Goal: Check status: Check status

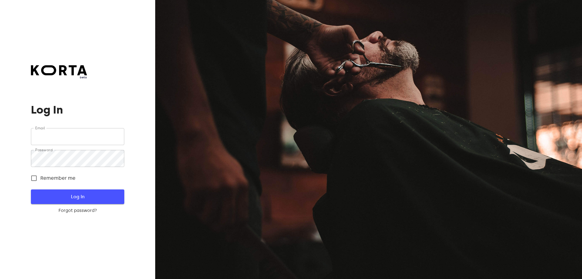
type input "[EMAIL_ADDRESS][DOMAIN_NAME]"
click at [69, 198] on span "Log In" at bounding box center [78, 197] width 74 height 8
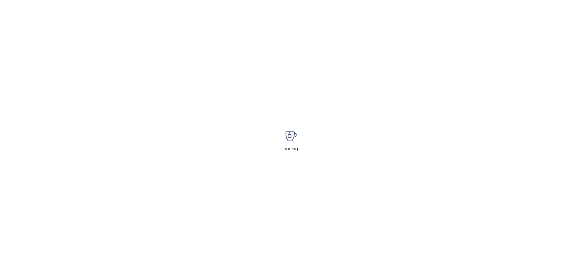
click at [69, 198] on div "Loading..." at bounding box center [291, 139] width 582 height 279
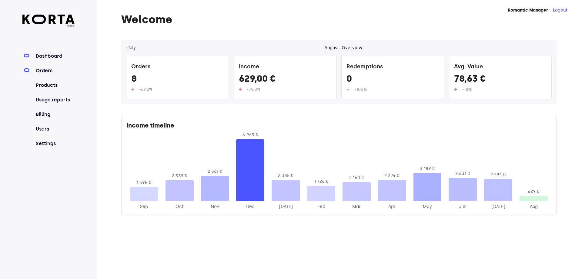
click at [47, 72] on link "Orders" at bounding box center [55, 70] width 40 height 7
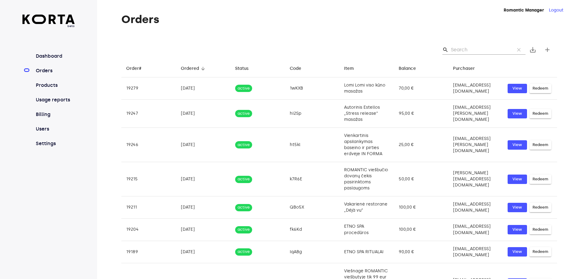
click at [469, 50] on input "Search" at bounding box center [480, 50] width 59 height 10
paste input "j6PDb"
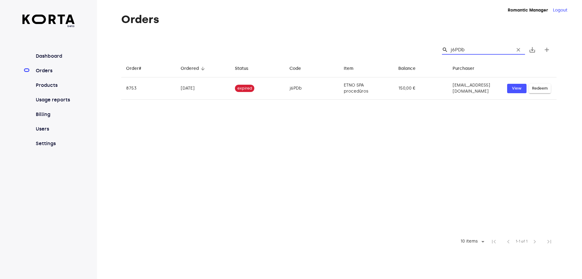
type input "j6PDb"
